Goal: Task Accomplishment & Management: Manage account settings

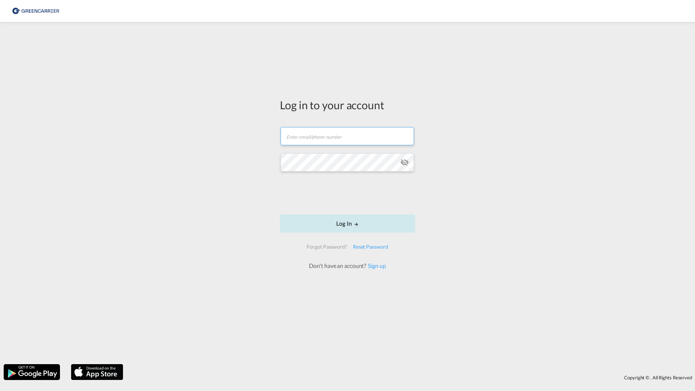
type input "[EMAIL_ADDRESS][DOMAIN_NAME]"
click at [357, 227] on button "Log In" at bounding box center [347, 223] width 135 height 18
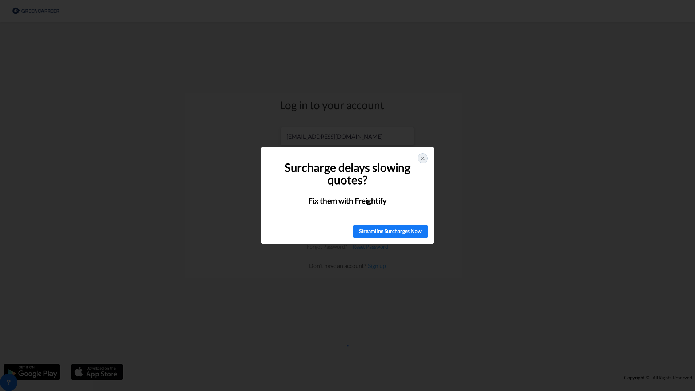
click at [424, 159] on icon at bounding box center [423, 158] width 6 height 6
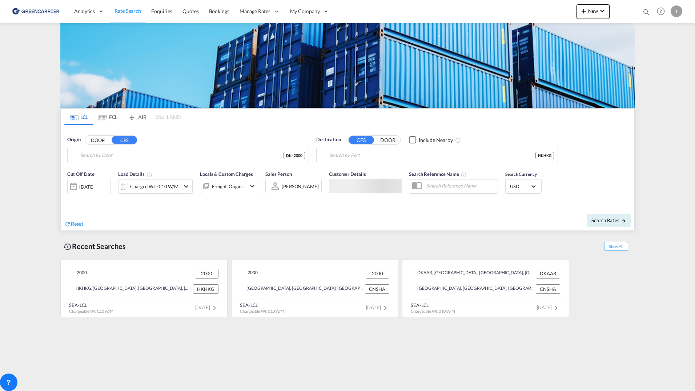
type input "DK-2000, [GEOGRAPHIC_DATA]"
type input "[GEOGRAPHIC_DATA], HKHKG"
click at [215, 13] on span "Bookings" at bounding box center [219, 11] width 20 height 6
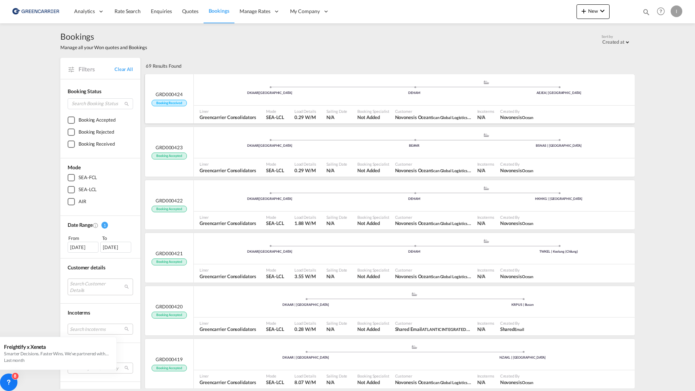
click at [422, 110] on span "Customer" at bounding box center [433, 110] width 76 height 5
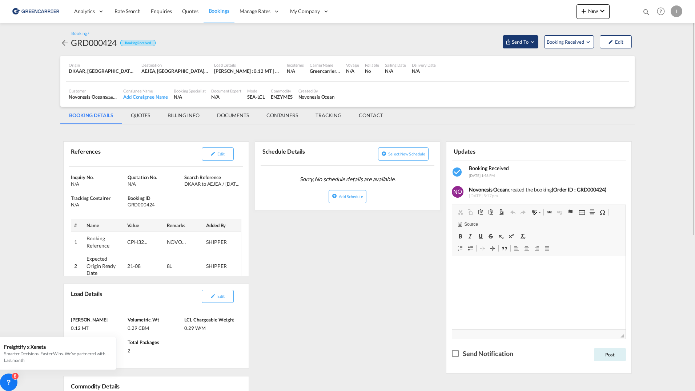
click at [525, 43] on span "Send To" at bounding box center [520, 41] width 18 height 7
click at [595, 71] on span "Send Booking" at bounding box center [593, 67] width 29 height 12
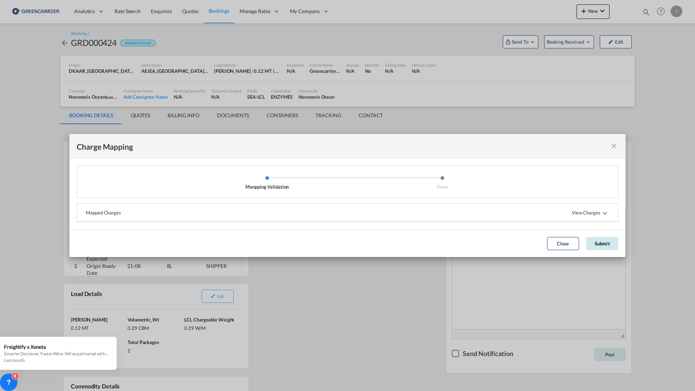
click at [597, 242] on button "Submit" at bounding box center [603, 243] width 32 height 13
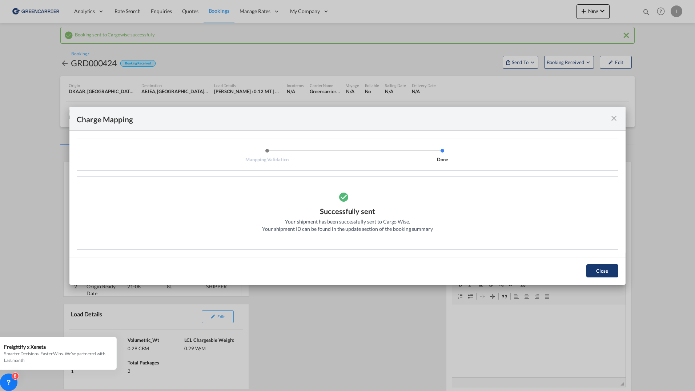
click at [600, 270] on button "Close" at bounding box center [603, 270] width 32 height 13
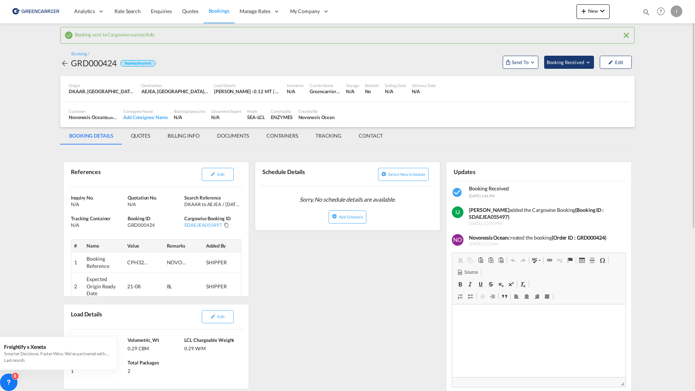
click at [564, 65] on span "Booking Received" at bounding box center [566, 62] width 38 height 7
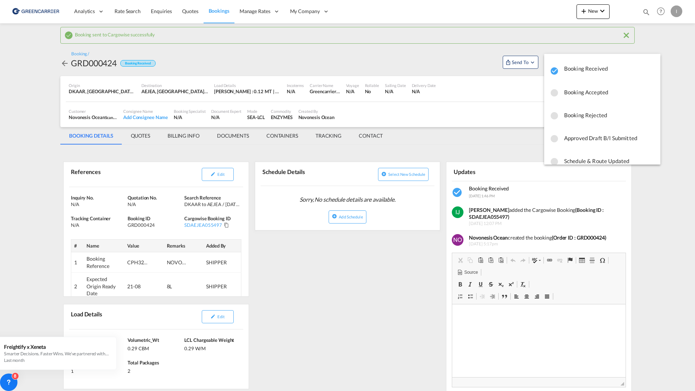
click at [591, 95] on span "Booking Accepted" at bounding box center [609, 91] width 91 height 13
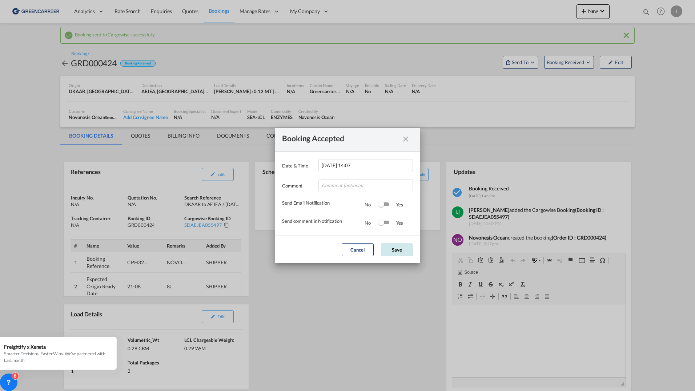
click at [397, 248] on button "Save" at bounding box center [397, 249] width 32 height 13
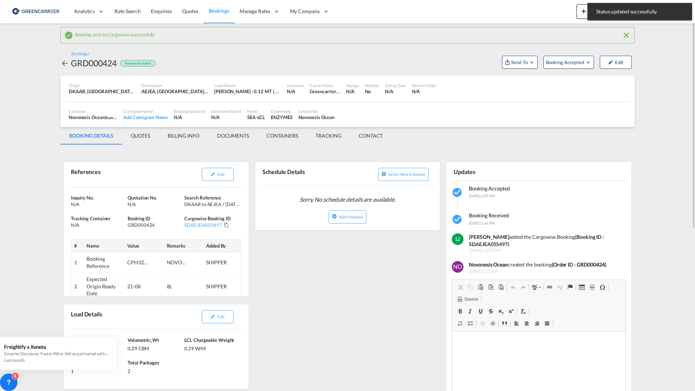
click at [211, 15] on link "Bookings" at bounding box center [219, 12] width 31 height 24
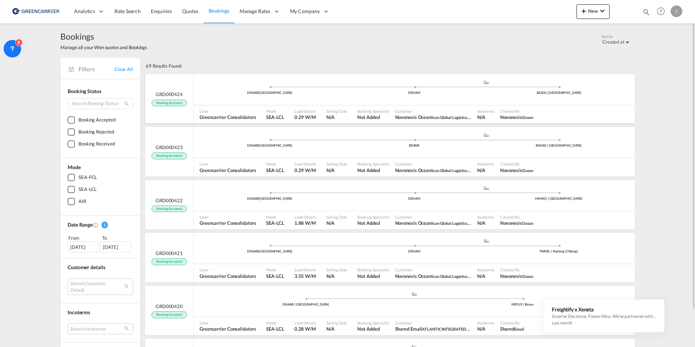
click at [394, 101] on div "DKAAR | [GEOGRAPHIC_DATA] .a{fill:#aaa8ad;} .a{fill:#aaa8ad;} DEHAM [GEOGRAPHIC…" at bounding box center [414, 91] width 441 height 22
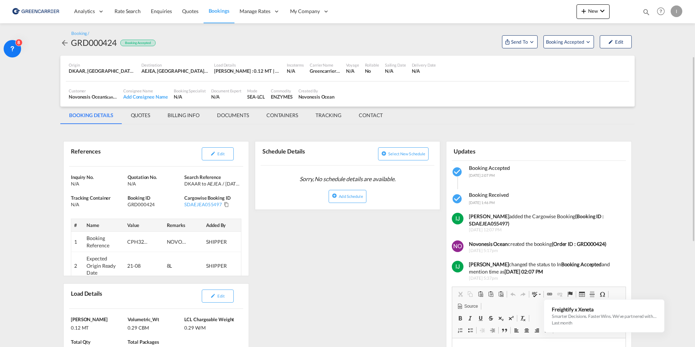
scroll to position [109, 0]
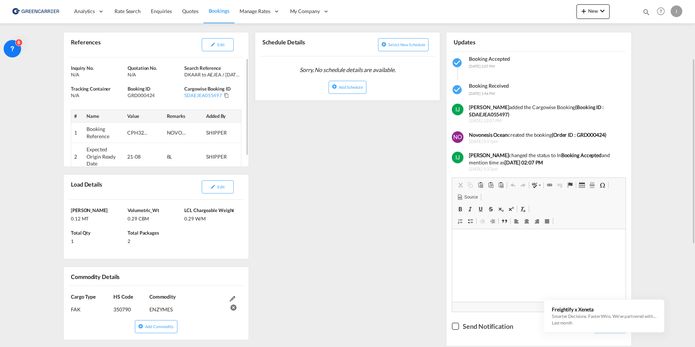
click at [138, 132] on div "CPH32106720" at bounding box center [138, 132] width 22 height 7
copy div "CPH32106720"
drag, startPoint x: 217, startPoint y: 188, endPoint x: 228, endPoint y: 191, distance: 11.2
click at [217, 188] on button "Edit" at bounding box center [218, 186] width 32 height 13
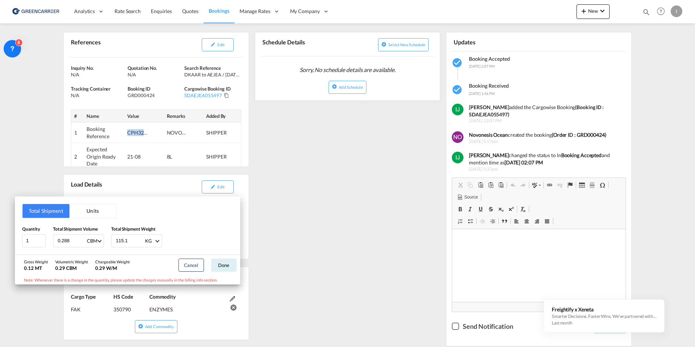
click at [87, 209] on button "Units" at bounding box center [92, 211] width 47 height 14
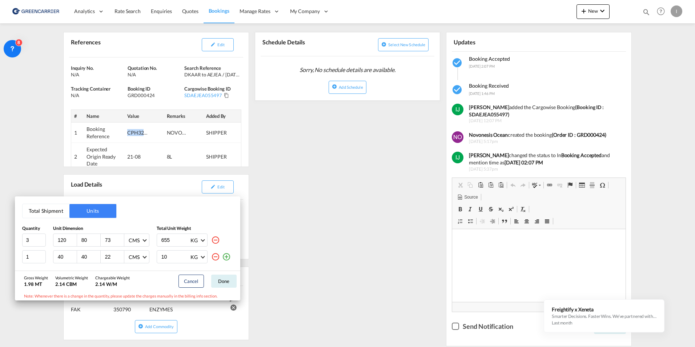
click at [44, 209] on button "Total Shipment" at bounding box center [46, 211] width 47 height 14
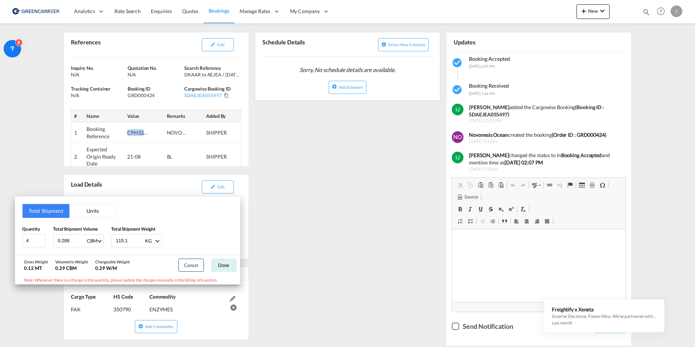
click at [79, 205] on button "Units" at bounding box center [92, 211] width 47 height 14
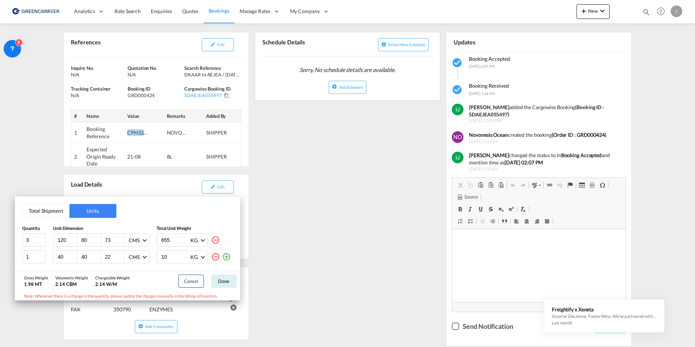
click at [46, 208] on button "Total Shipment" at bounding box center [46, 211] width 47 height 14
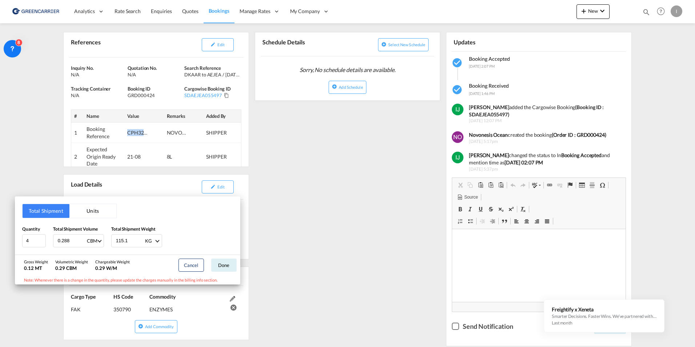
click at [80, 205] on button "Units" at bounding box center [92, 211] width 47 height 14
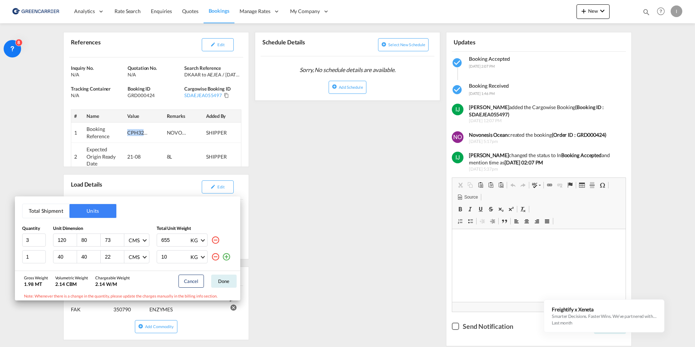
click at [48, 209] on button "Total Shipment" at bounding box center [46, 211] width 47 height 14
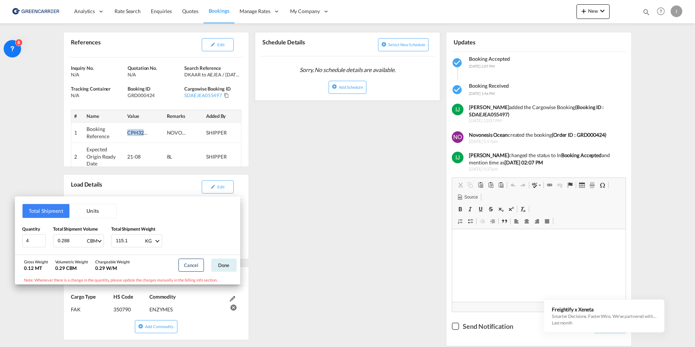
click at [94, 212] on button "Units" at bounding box center [92, 211] width 47 height 14
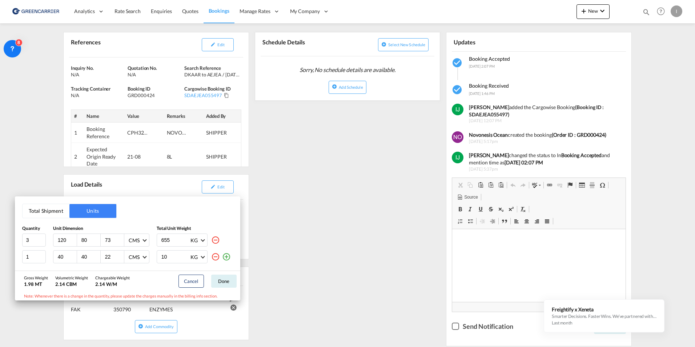
click at [359, 209] on div "Total Shipment Units Quantity Unit Dimension Total Unit Weight 3 120 80 73 CMS …" at bounding box center [347, 173] width 695 height 347
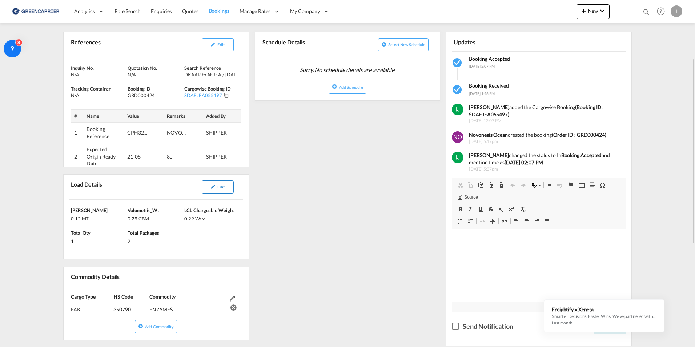
click at [225, 191] on button "Edit" at bounding box center [218, 186] width 32 height 13
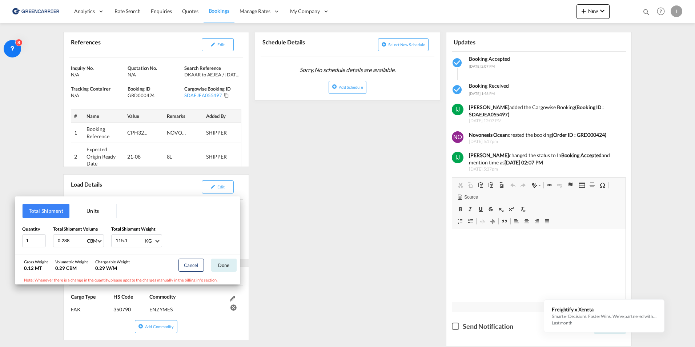
click at [96, 212] on button "Units" at bounding box center [92, 211] width 47 height 14
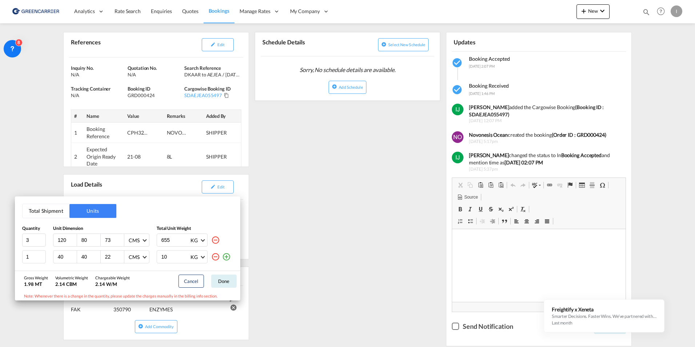
click at [321, 188] on div "Total Shipment Units Quantity Unit Dimension Total Unit Weight 3 120 80 73 CMS …" at bounding box center [347, 173] width 695 height 347
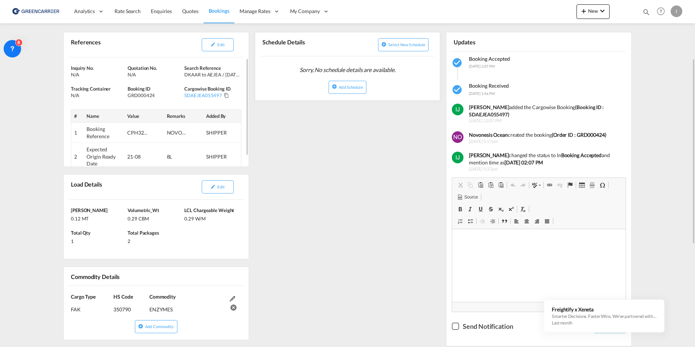
click at [137, 132] on div "CPH32106720" at bounding box center [138, 132] width 22 height 7
click at [136, 132] on div "CPH32106720" at bounding box center [138, 132] width 22 height 7
copy div "CPH32106720"
click at [217, 42] on button "Edit" at bounding box center [218, 44] width 32 height 13
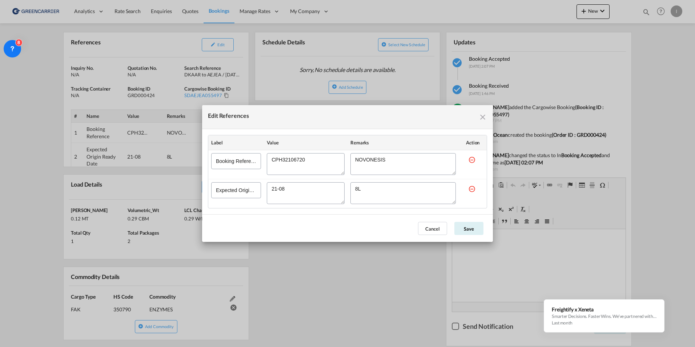
drag, startPoint x: 373, startPoint y: 190, endPoint x: 272, endPoint y: 188, distance: 101.5
click at [270, 187] on tr "Expected Origin Ready Date" at bounding box center [347, 193] width 279 height 29
drag, startPoint x: 484, startPoint y: 118, endPoint x: 471, endPoint y: 123, distance: 13.4
click at [484, 118] on md-icon "icon-close fg-AAA8AD cursor" at bounding box center [483, 117] width 9 height 9
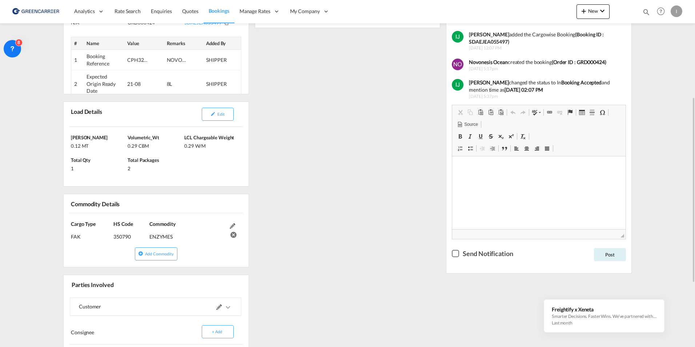
scroll to position [145, 0]
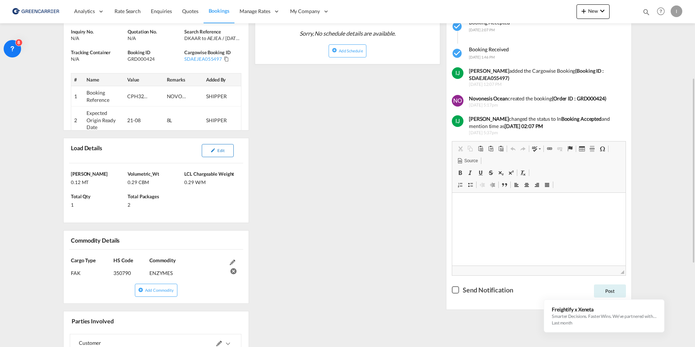
click at [219, 156] on button "Edit" at bounding box center [218, 150] width 32 height 13
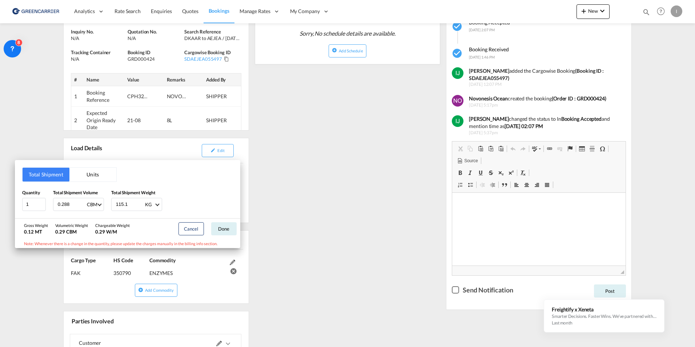
click at [93, 175] on button "Units" at bounding box center [92, 175] width 47 height 14
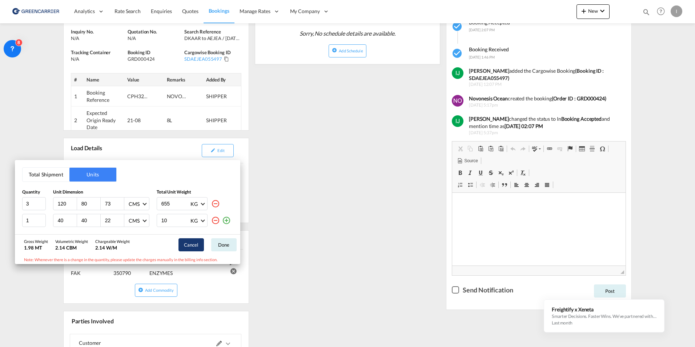
click at [191, 245] on button "Cancel" at bounding box center [191, 244] width 25 height 13
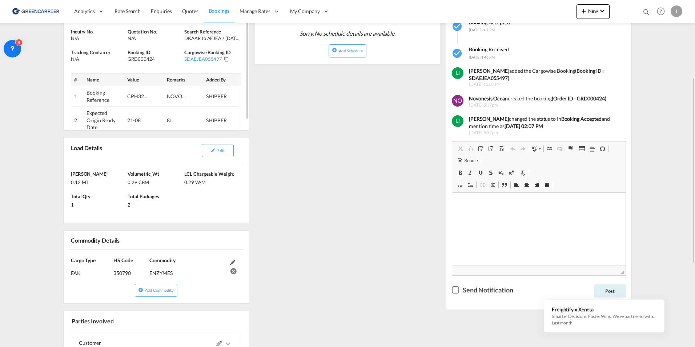
click at [191, 103] on td "NOVONESIS" at bounding box center [184, 96] width 40 height 20
click at [168, 98] on div "NOVONESIS" at bounding box center [178, 96] width 22 height 7
drag, startPoint x: 169, startPoint y: 97, endPoint x: 219, endPoint y: 97, distance: 49.8
click at [219, 97] on tr "1 Booking Reference CPH32106720 NOVONESIS SHIPPER" at bounding box center [156, 96] width 170 height 20
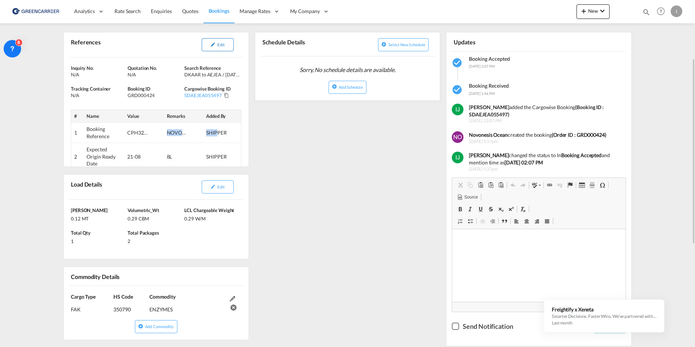
click at [210, 48] on button "Edit" at bounding box center [218, 44] width 32 height 13
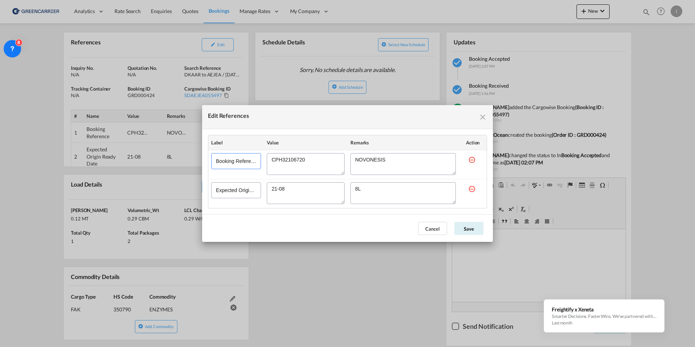
click at [240, 167] on input "Booking Reference" at bounding box center [236, 161] width 50 height 16
drag, startPoint x: 242, startPoint y: 164, endPoint x: 277, endPoint y: 161, distance: 35.3
click at [277, 161] on tr "Booking Reference" at bounding box center [347, 164] width 279 height 29
click at [339, 169] on textarea "Edit References" at bounding box center [306, 164] width 78 height 22
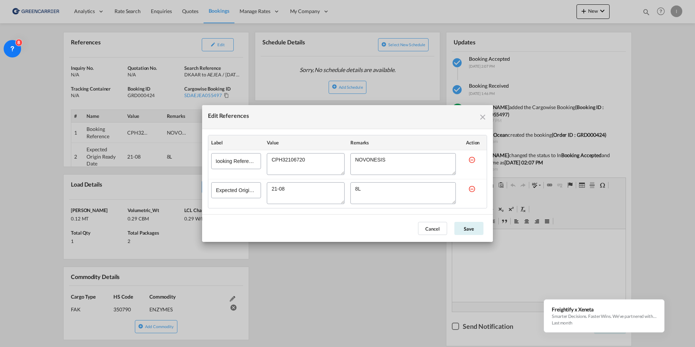
scroll to position [0, 0]
click at [327, 194] on textarea "Edit References" at bounding box center [306, 193] width 78 height 22
click at [482, 116] on md-icon "icon-close fg-AAA8AD cursor" at bounding box center [483, 117] width 9 height 9
